Goal: Information Seeking & Learning: Learn about a topic

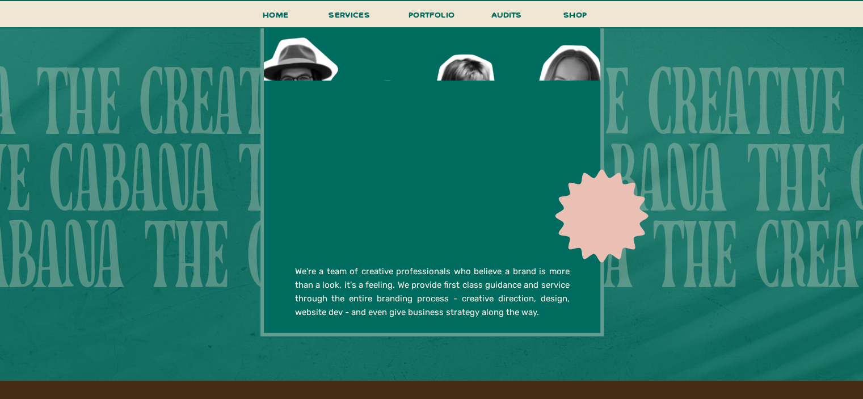
scroll to position [2217, 0]
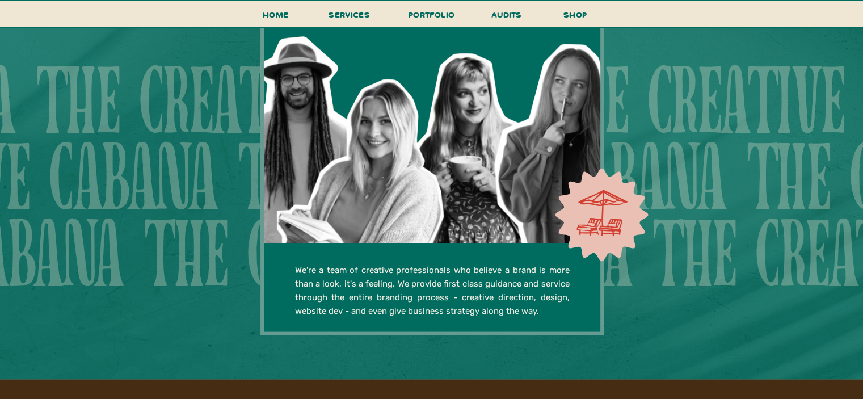
click at [399, 218] on div at bounding box center [431, 176] width 343 height 318
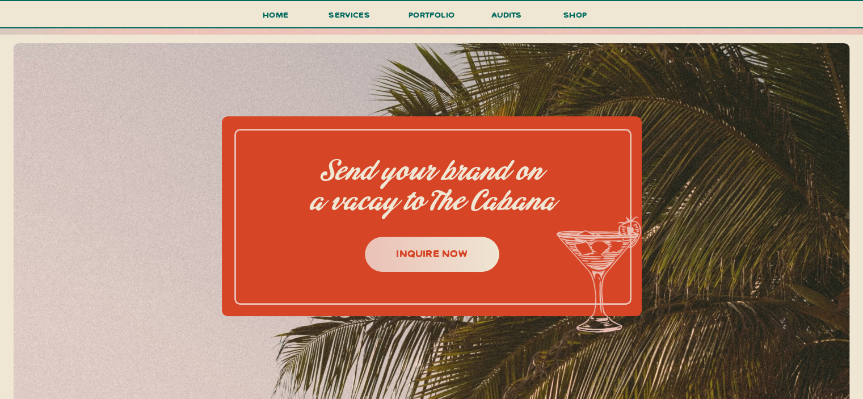
scroll to position [4616, 0]
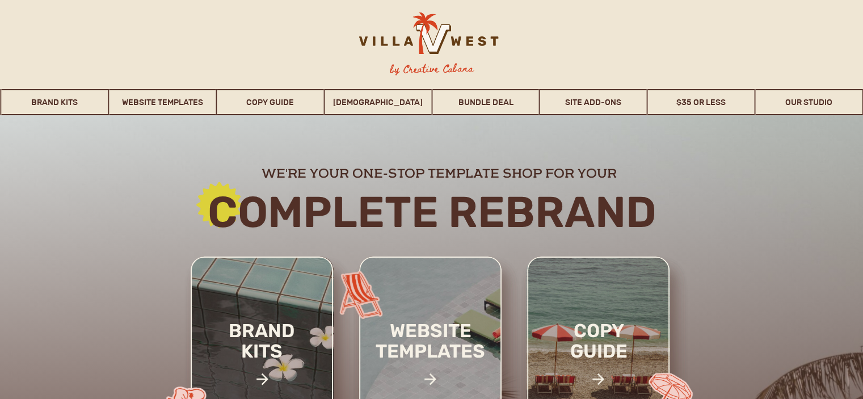
scroll to position [100, 0]
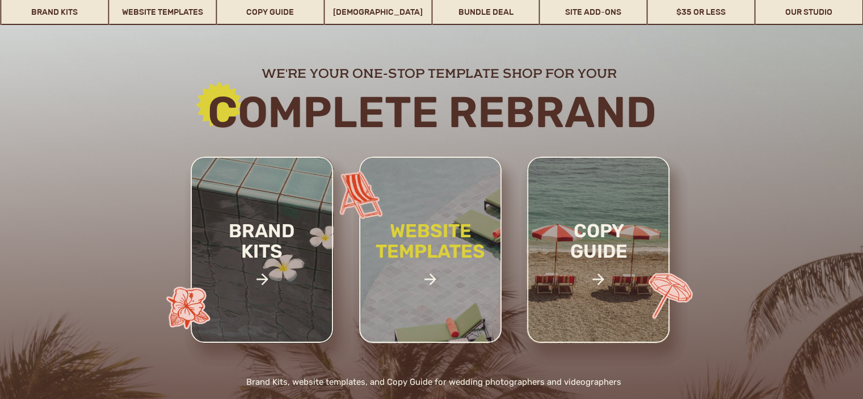
click at [422, 239] on h2 "website templates" at bounding box center [430, 253] width 149 height 65
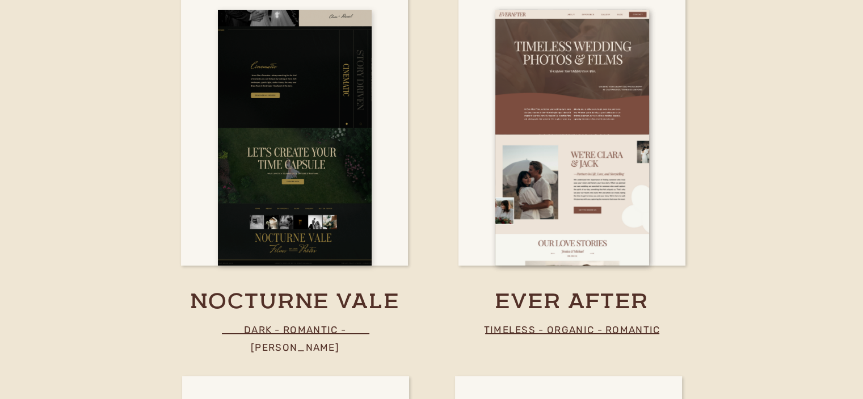
scroll to position [3479, 0]
click at [292, 159] on div at bounding box center [295, 138] width 154 height 255
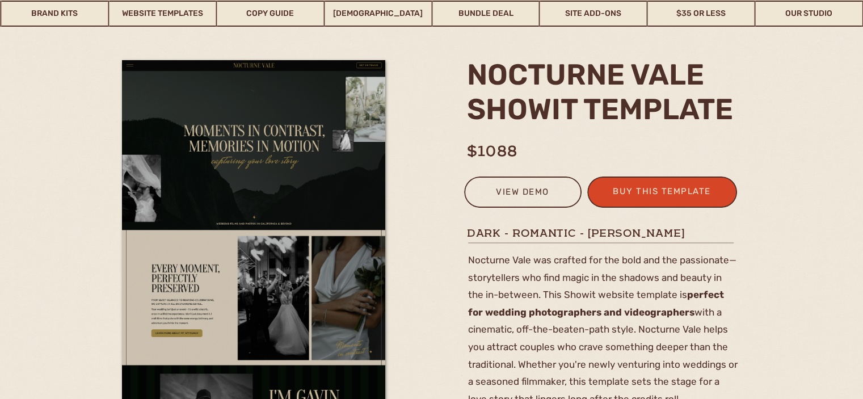
scroll to position [90, 0]
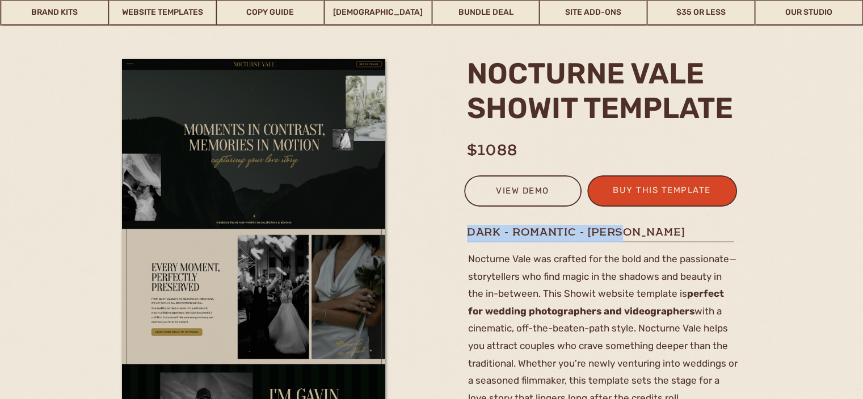
drag, startPoint x: 468, startPoint y: 233, endPoint x: 656, endPoint y: 227, distance: 188.4
click at [656, 227] on h1 "dark - romantic - moody" at bounding box center [602, 232] width 270 height 14
copy h1 "dark - romantic - moody"
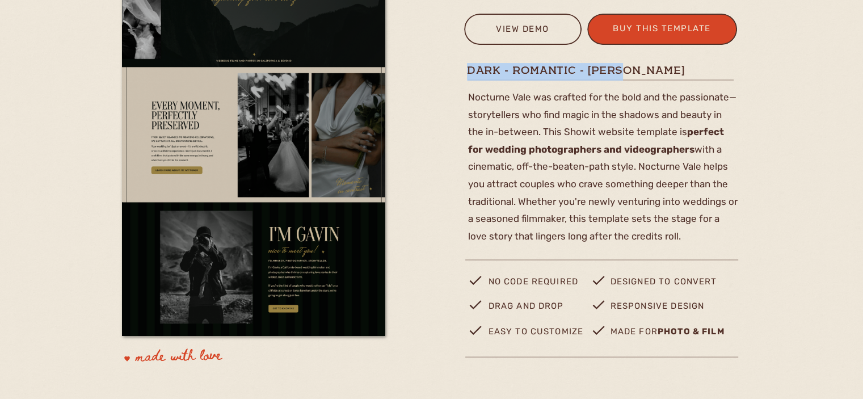
scroll to position [247, 0]
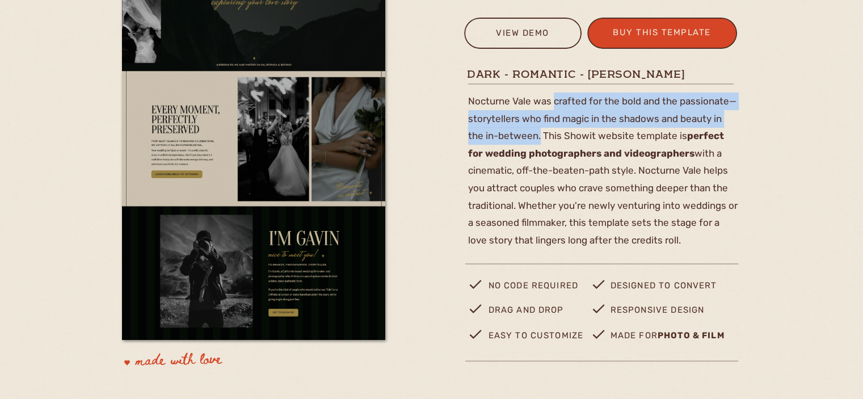
drag, startPoint x: 554, startPoint y: 100, endPoint x: 540, endPoint y: 128, distance: 31.7
click at [540, 128] on p "Nocturne Vale was crafted for the bold and the passionate— storytellers who fin…" at bounding box center [603, 167] width 270 height 151
copy p "crafted for the bold and the passionate— storytellers who find magic in the sha…"
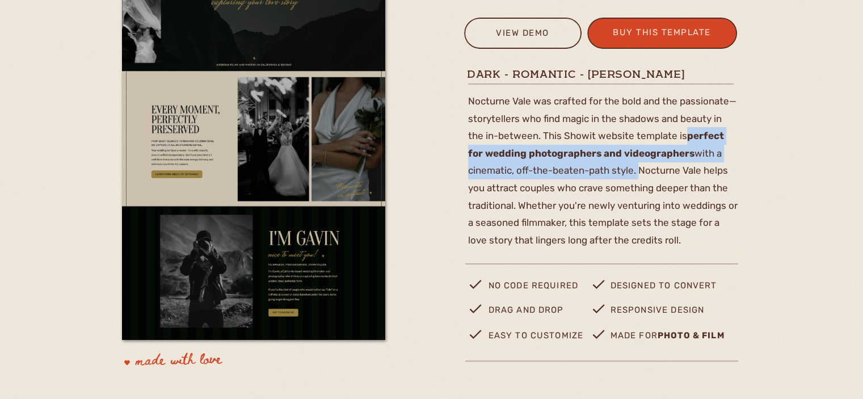
drag, startPoint x: 635, startPoint y: 171, endPoint x: 683, endPoint y: 136, distance: 59.7
click at [683, 136] on p "Nocturne Vale was crafted for the bold and the passionate— storytellers who fin…" at bounding box center [603, 167] width 270 height 151
copy p "perfect for wedding photographers and videographers with a cinematic, off-the-b…"
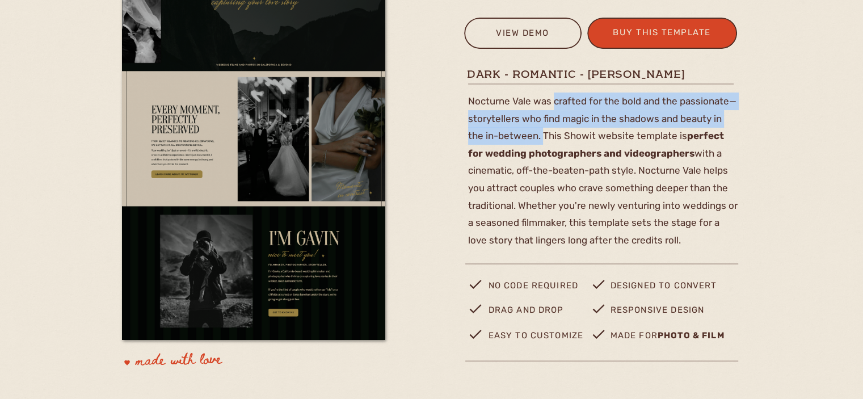
drag, startPoint x: 554, startPoint y: 102, endPoint x: 542, endPoint y: 141, distance: 41.5
click at [542, 141] on p "Nocturne Vale was crafted for the bold and the passionate— storytellers who fin…" at bounding box center [603, 167] width 270 height 151
copy p "crafted for the bold and the passionate— storytellers who find magic in the sha…"
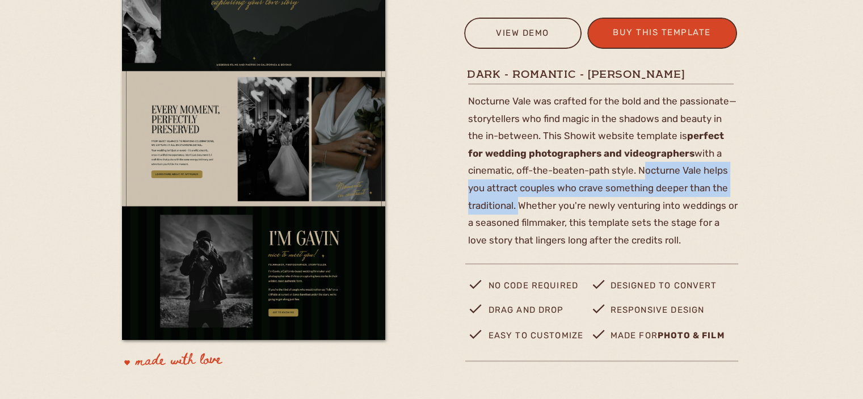
drag, startPoint x: 639, startPoint y: 167, endPoint x: 515, endPoint y: 204, distance: 129.0
click at [515, 204] on p "Nocturne Vale was crafted for the bold and the passionate— storytellers who fin…" at bounding box center [603, 167] width 270 height 151
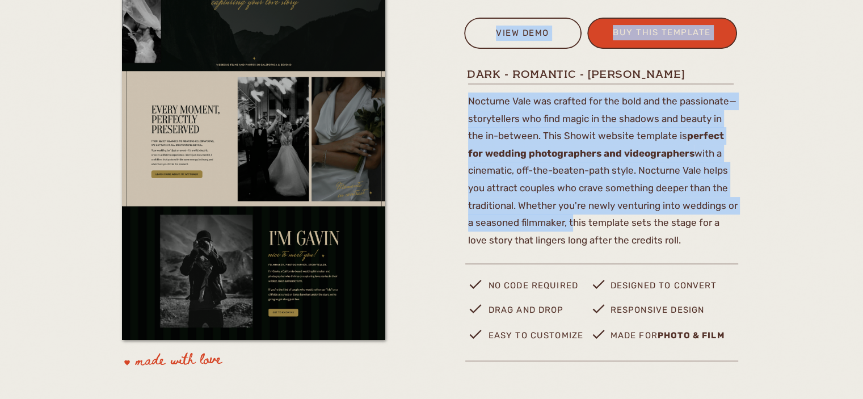
drag, startPoint x: 570, startPoint y: 218, endPoint x: 686, endPoint y: 246, distance: 120.0
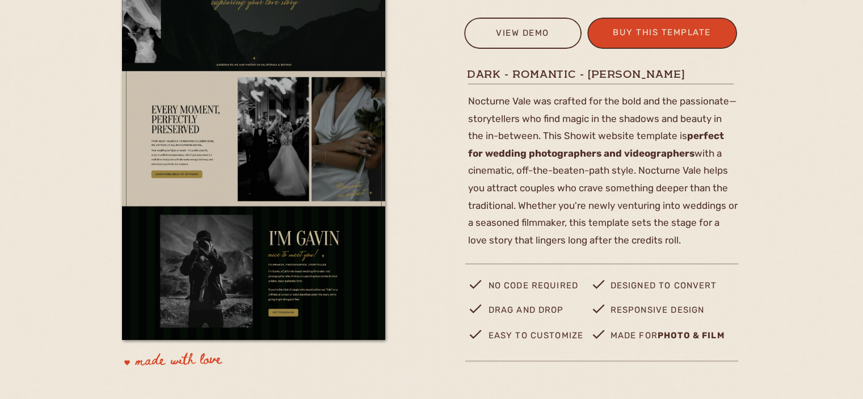
drag, startPoint x: 665, startPoint y: 240, endPoint x: 570, endPoint y: 219, distance: 97.6
click at [570, 219] on p "Nocturne Vale was crafted for the bold and the passionate— storytellers who fin…" at bounding box center [603, 167] width 270 height 151
click at [681, 203] on p "Nocturne Vale was crafted for the bold and the passionate— storytellers who fin…" at bounding box center [603, 167] width 270 height 151
drag, startPoint x: 665, startPoint y: 239, endPoint x: 570, endPoint y: 219, distance: 97.5
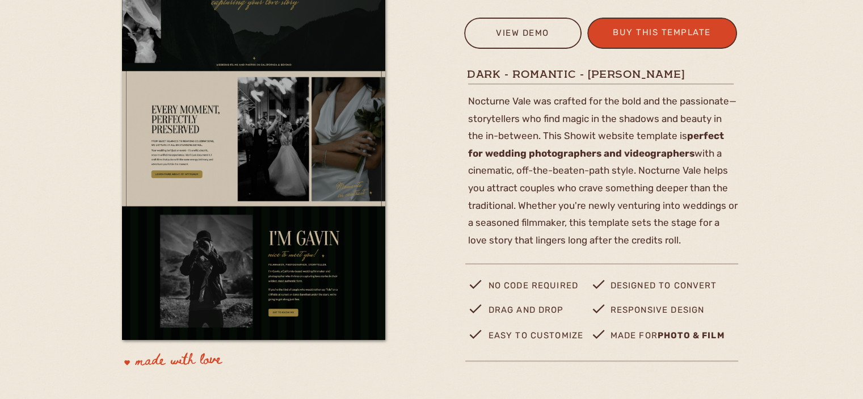
click at [570, 219] on p "Nocturne Vale was crafted for the bold and the passionate— storytellers who fin…" at bounding box center [603, 167] width 270 height 151
copy p "this template sets the stage for a love story that lingers long after the credi…"
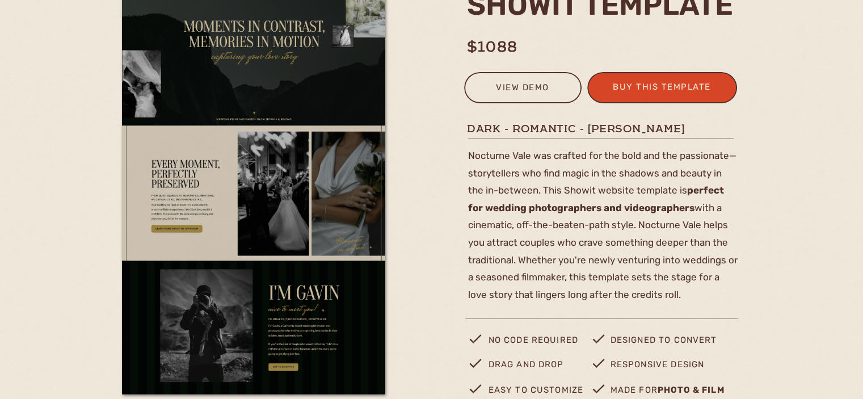
scroll to position [214, 0]
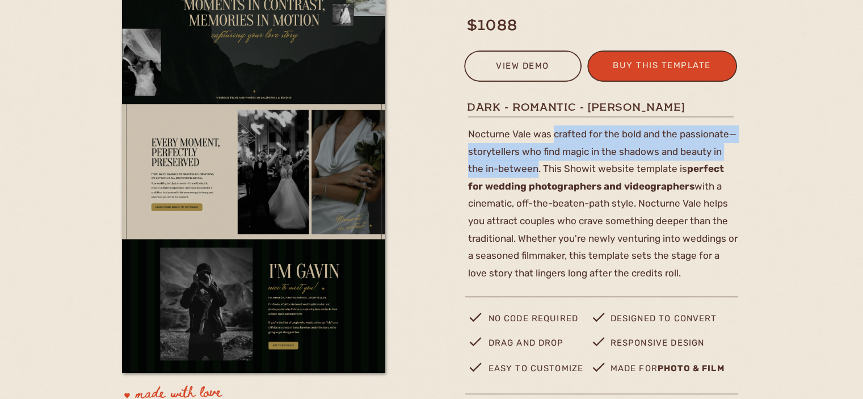
drag, startPoint x: 554, startPoint y: 133, endPoint x: 538, endPoint y: 170, distance: 40.1
click at [538, 170] on p "Nocturne Vale was crafted for the bold and the passionate— storytellers who fin…" at bounding box center [603, 200] width 270 height 151
copy p "crafted for the bold and the passionate— storytellers who find magic in the sha…"
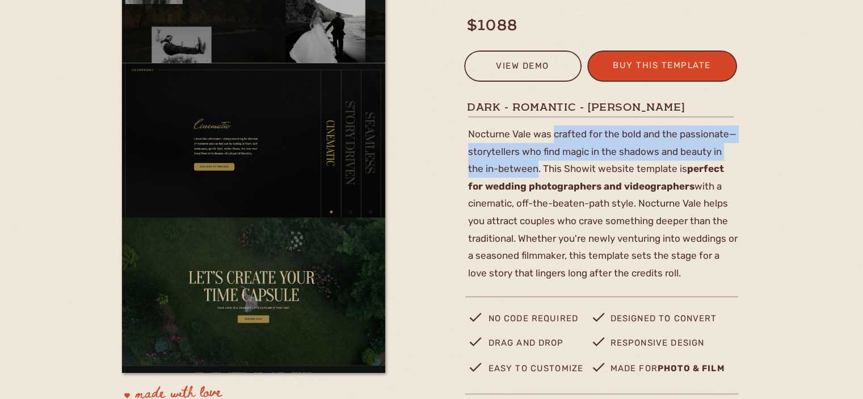
scroll to position [0, 0]
